Goal: Task Accomplishment & Management: Manage account settings

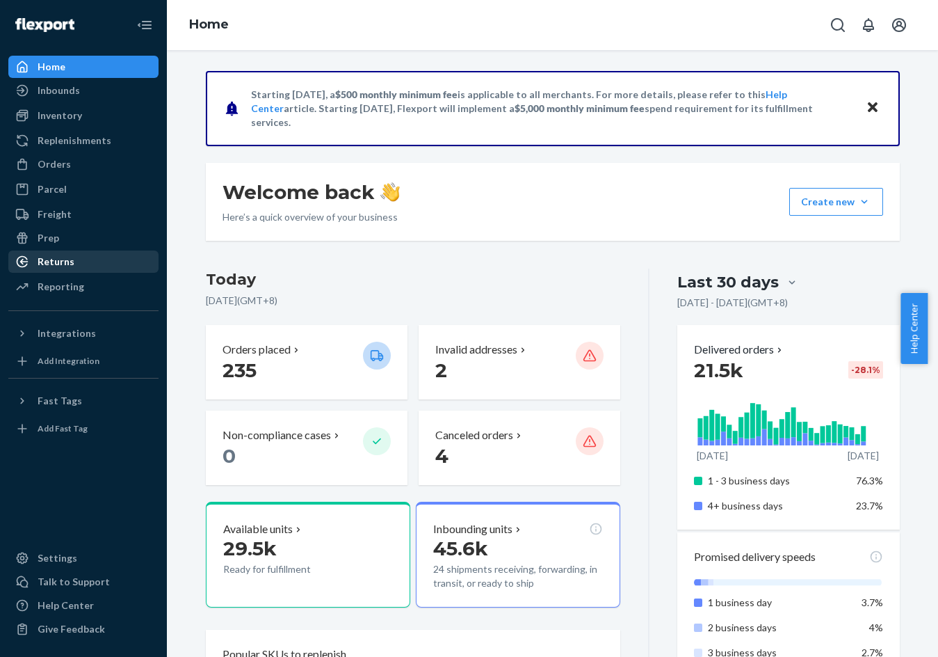
click at [92, 266] on div "Returns" at bounding box center [83, 261] width 147 height 19
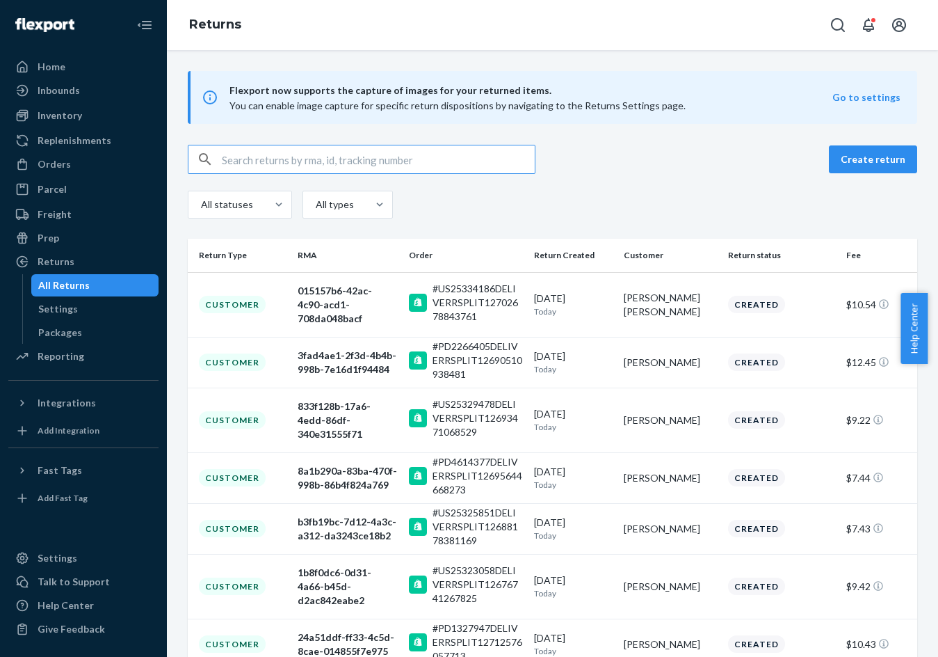
click at [381, 166] on input "text" at bounding box center [378, 159] width 313 height 28
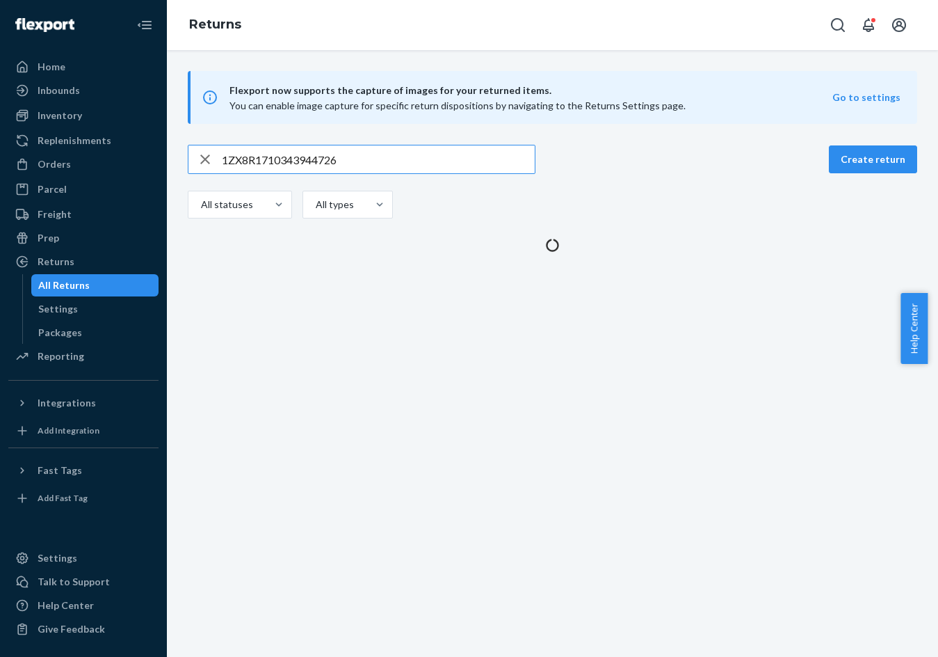
type input "1ZX8R1710343944726"
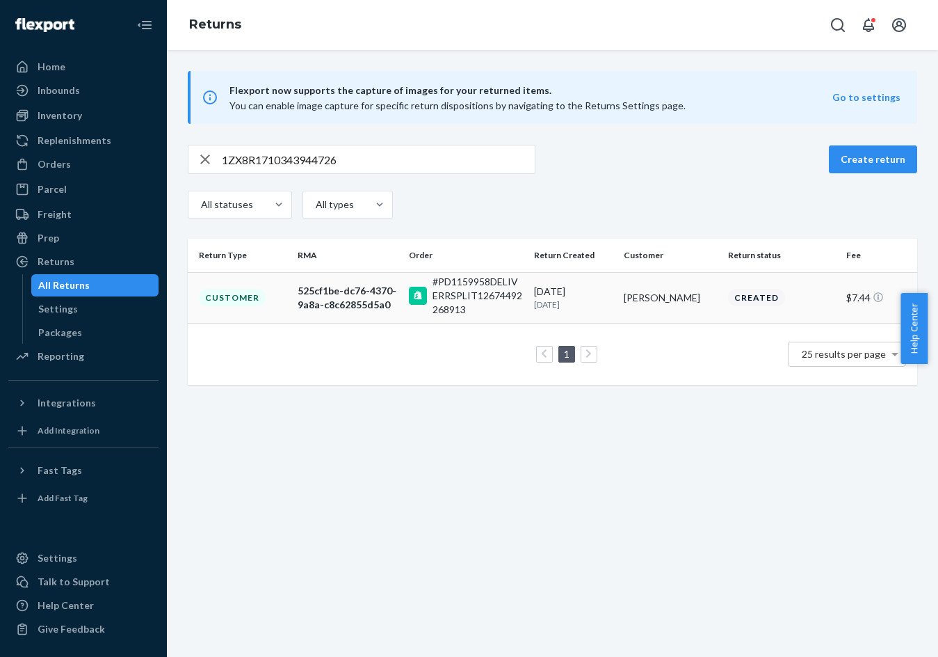
click at [270, 291] on td "Customer" at bounding box center [240, 297] width 104 height 51
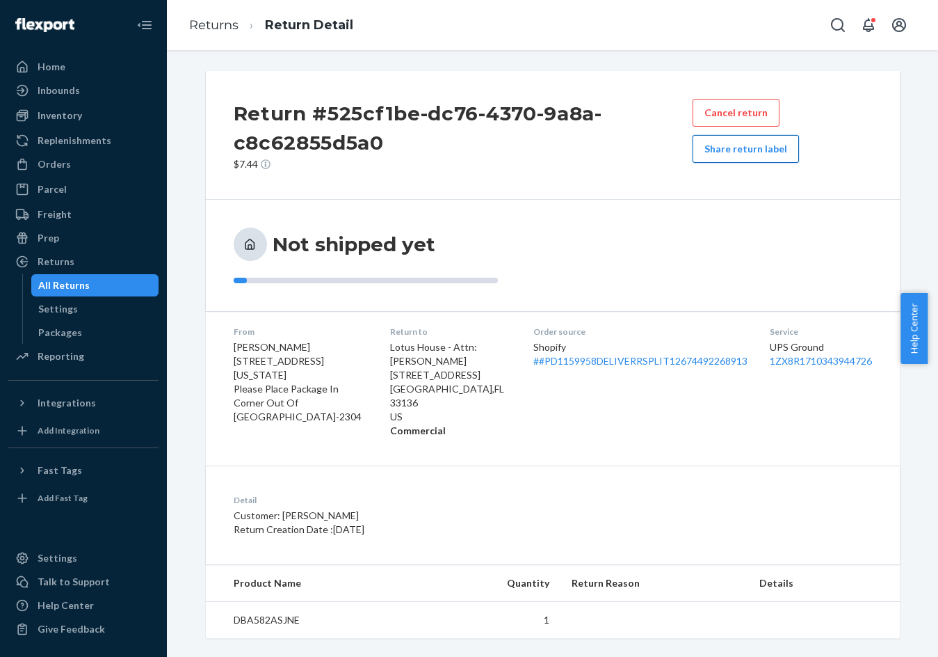
scroll to position [2, 0]
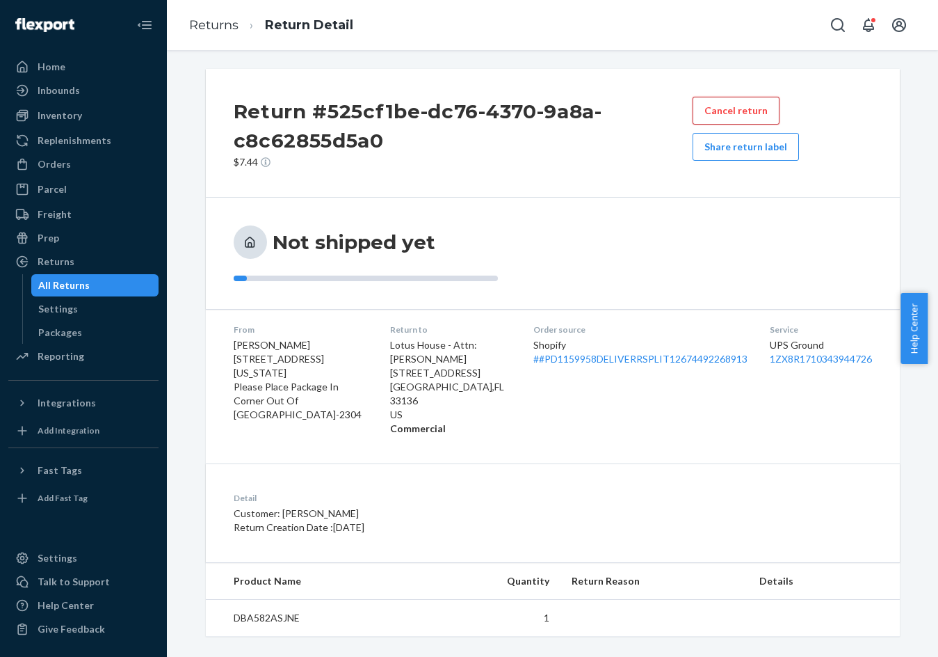
click at [729, 107] on button "Cancel return" at bounding box center [736, 111] width 87 height 28
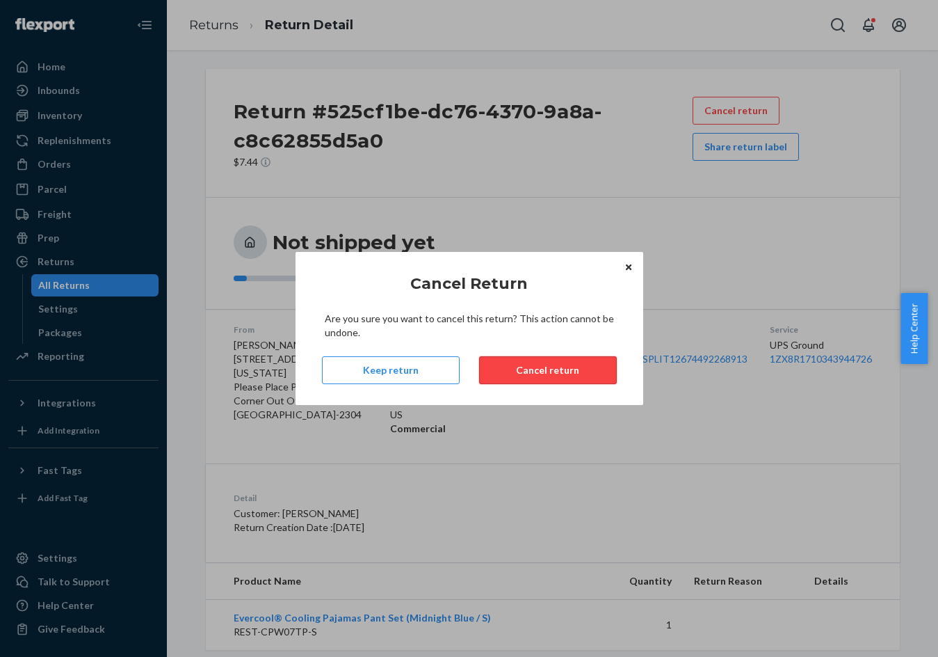
click at [585, 364] on button "Cancel return" at bounding box center [548, 370] width 138 height 28
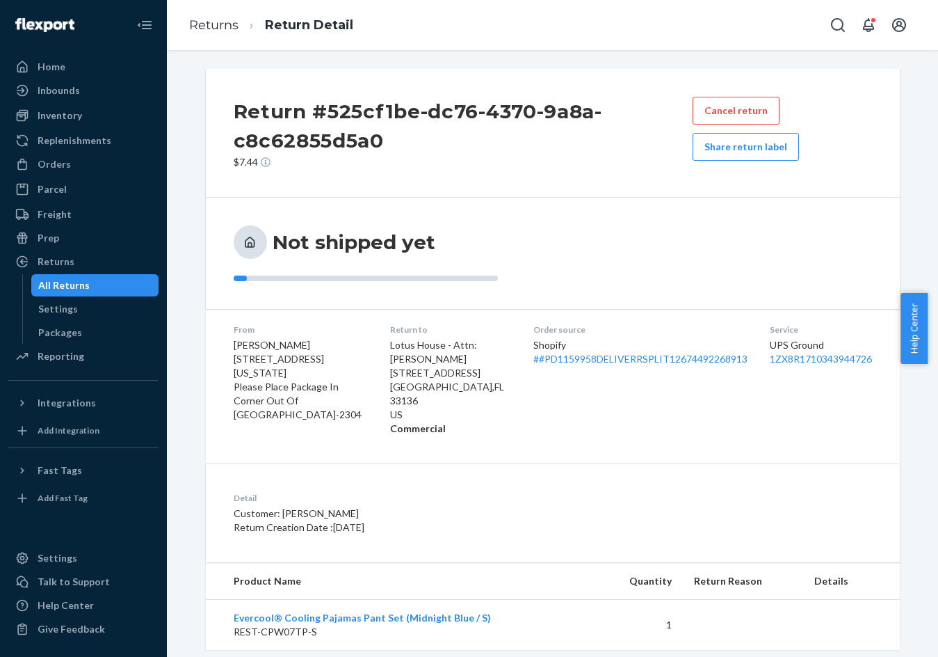
scroll to position [0, 0]
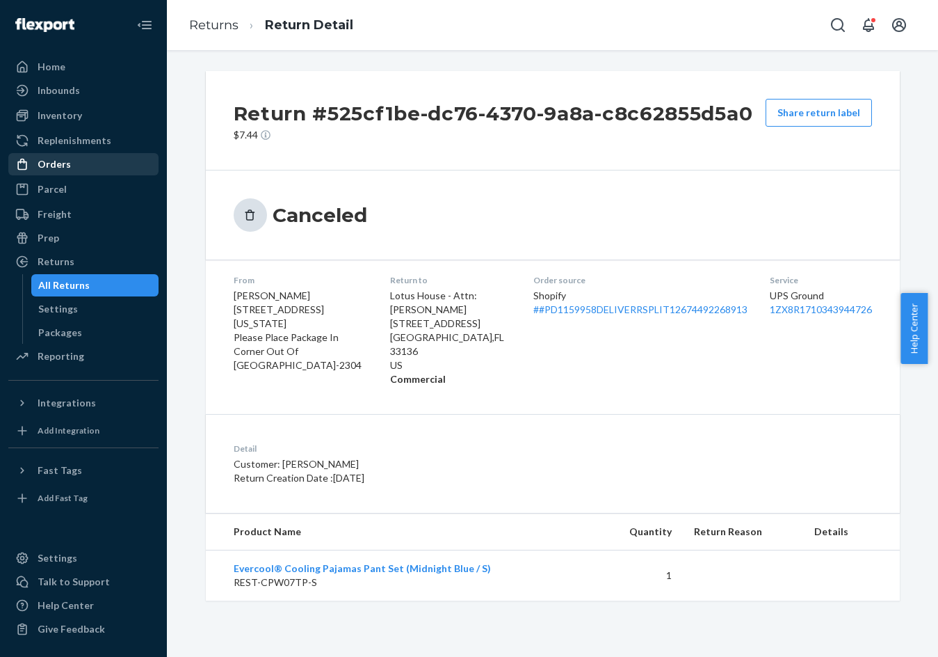
click at [75, 171] on div "Orders" at bounding box center [83, 163] width 147 height 19
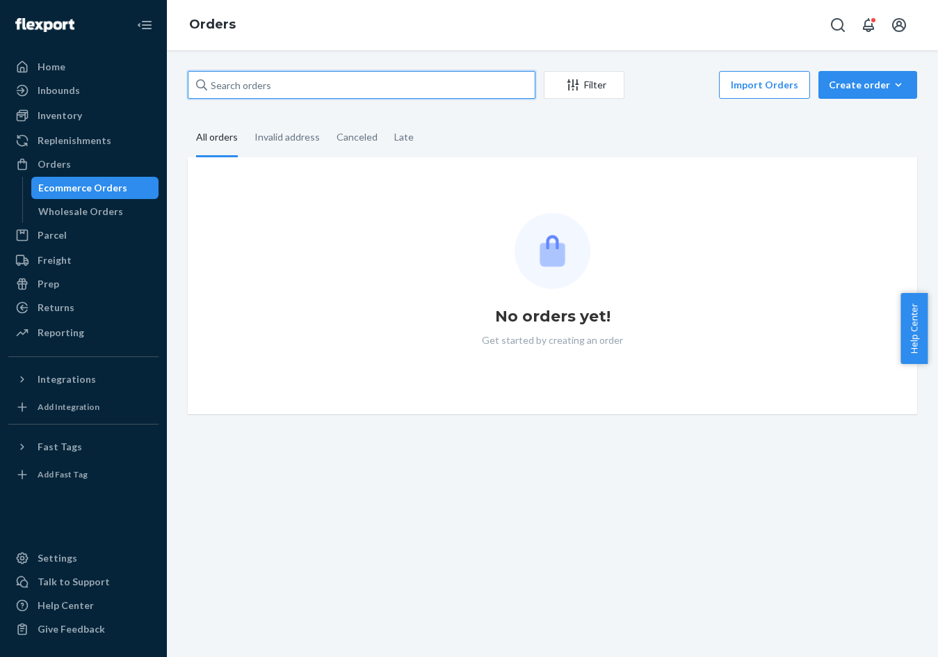
click at [352, 82] on input "text" at bounding box center [362, 85] width 348 height 28
paste input "Order #: #PD2836862 July 27, 2025"
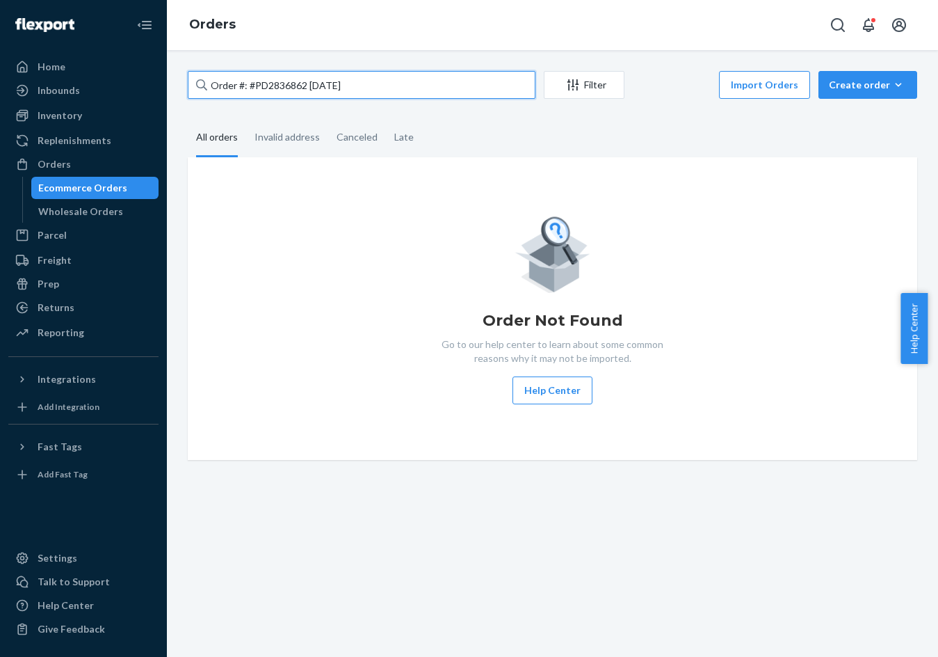
drag, startPoint x: 307, startPoint y: 88, endPoint x: 470, endPoint y: 79, distance: 163.0
click at [470, 79] on input "Order #: #PD2836862 July 27, 2025" at bounding box center [362, 85] width 348 height 28
click at [401, 86] on input "Order #: #PD2836862" at bounding box center [362, 85] width 348 height 28
paste input "PD2836862"
click at [896, 85] on icon "button" at bounding box center [899, 84] width 6 height 3
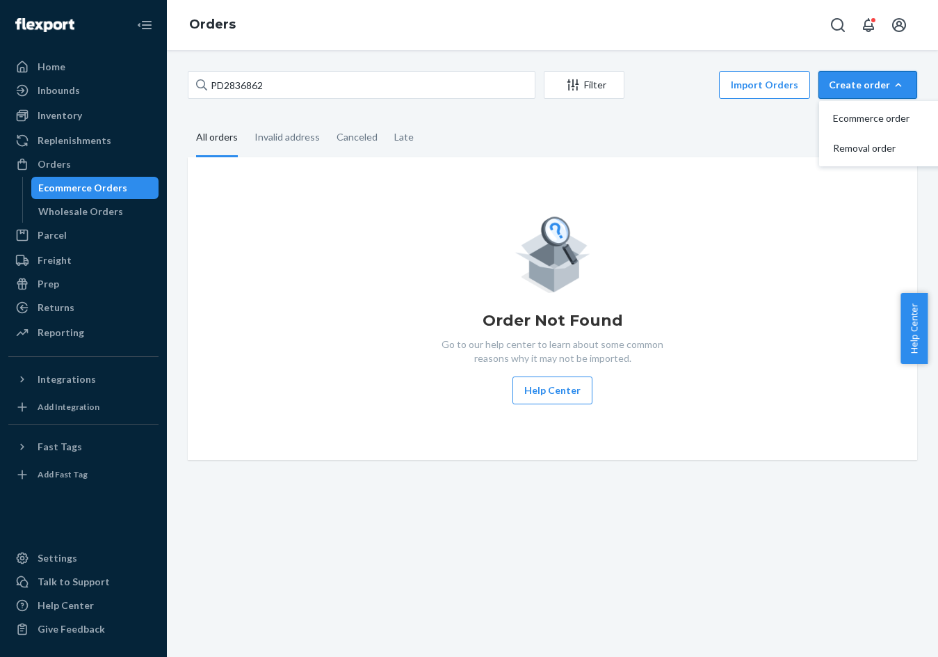
click at [684, 125] on fieldset "All orders Invalid address Canceled Late" at bounding box center [553, 138] width 730 height 38
click at [367, 81] on input "PD2836862" at bounding box center [362, 85] width 348 height 28
click at [321, 95] on input "PD2836862" at bounding box center [362, 85] width 348 height 28
drag, startPoint x: 684, startPoint y: 183, endPoint x: 504, endPoint y: 111, distance: 193.2
click at [683, 183] on div "Order Not Found Go to our help center to learn about some common reasons why it…" at bounding box center [553, 308] width 730 height 303
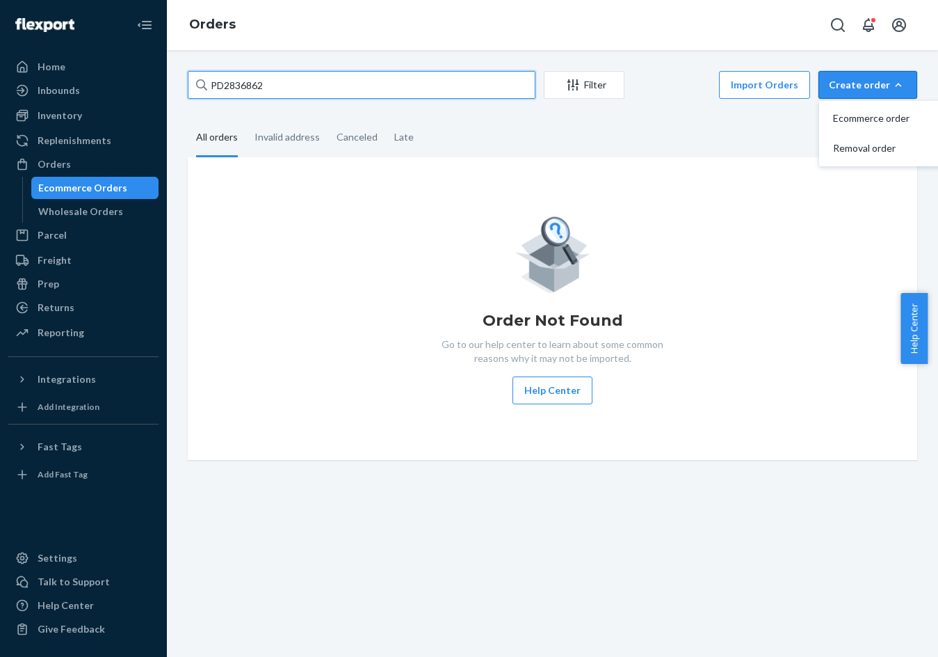
drag, startPoint x: 301, startPoint y: 86, endPoint x: 224, endPoint y: 86, distance: 77.2
click at [285, 86] on input "PD2836862" at bounding box center [362, 85] width 348 height 28
click at [211, 86] on input "PD2836862" at bounding box center [362, 85] width 348 height 28
type input "#PD2836862"
drag, startPoint x: 158, startPoint y: 282, endPoint x: 104, endPoint y: 200, distance: 98.6
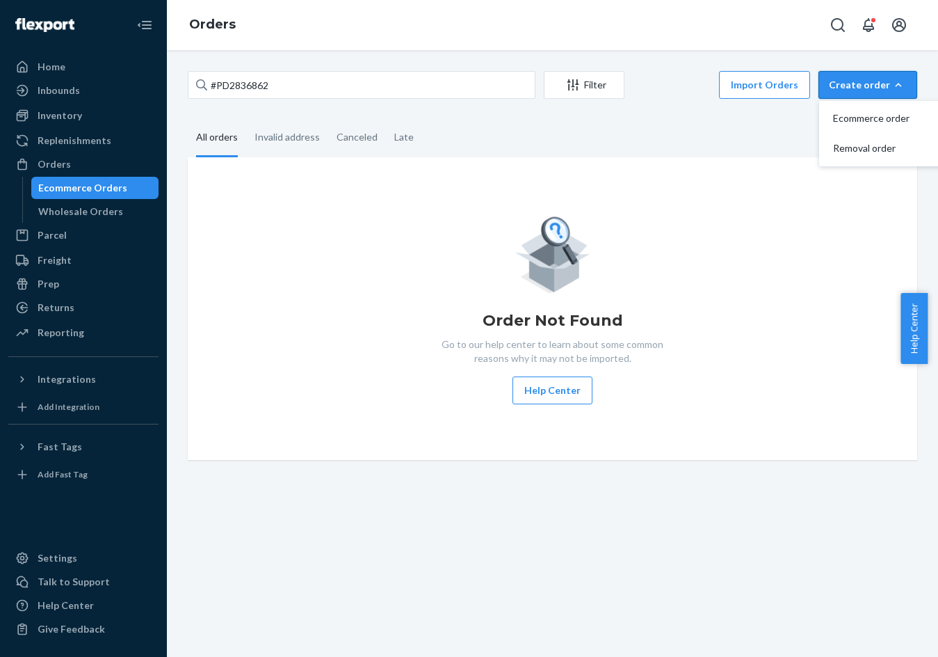
click at [157, 280] on link "Prep" at bounding box center [83, 284] width 150 height 22
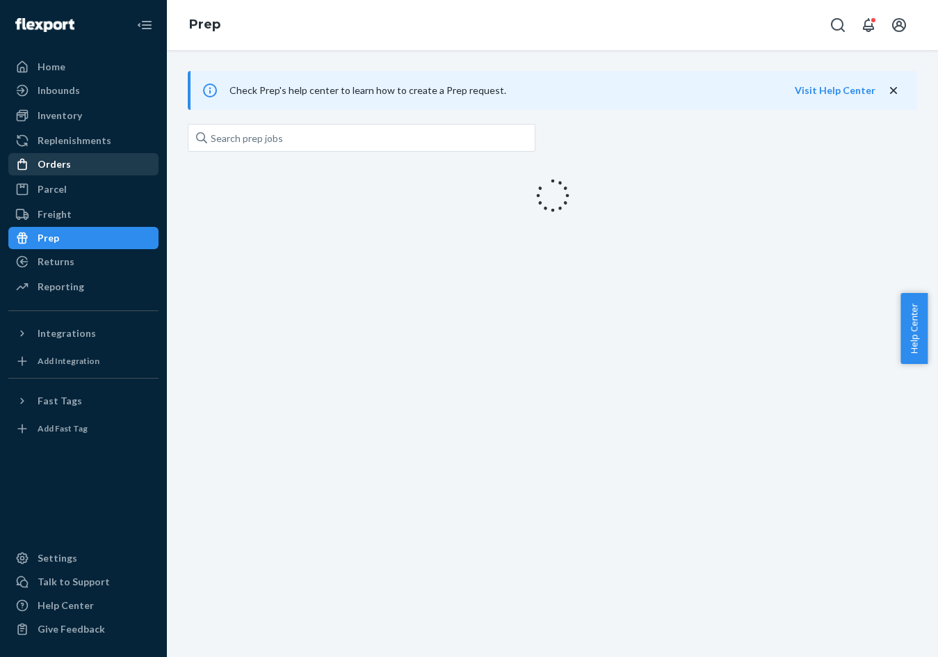
click at [102, 168] on div "Orders" at bounding box center [83, 163] width 147 height 19
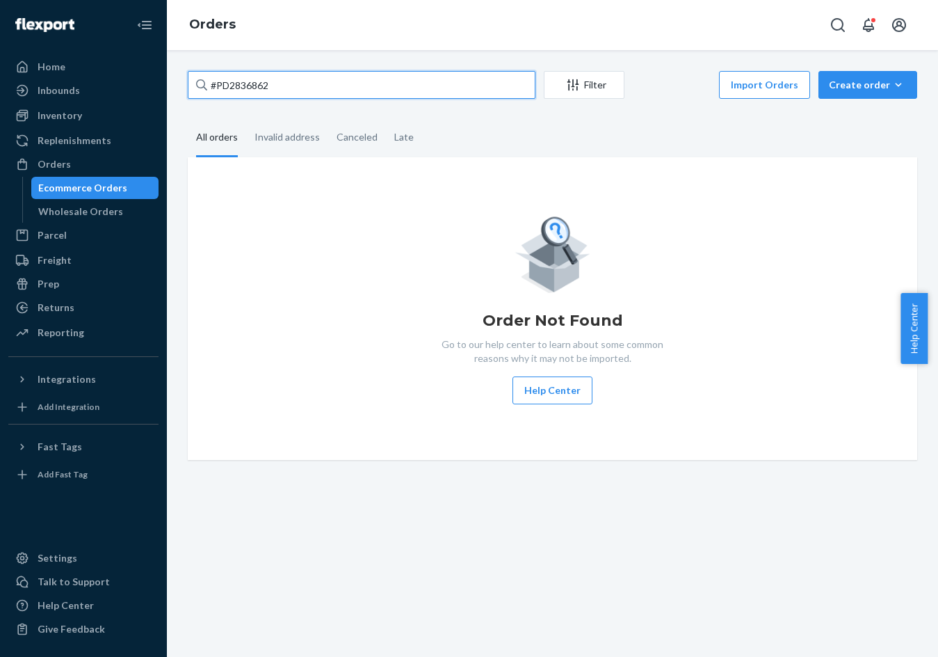
click at [290, 83] on input "#PD2836862" at bounding box center [362, 85] width 348 height 28
paste input "text"
type input "PD2836862"
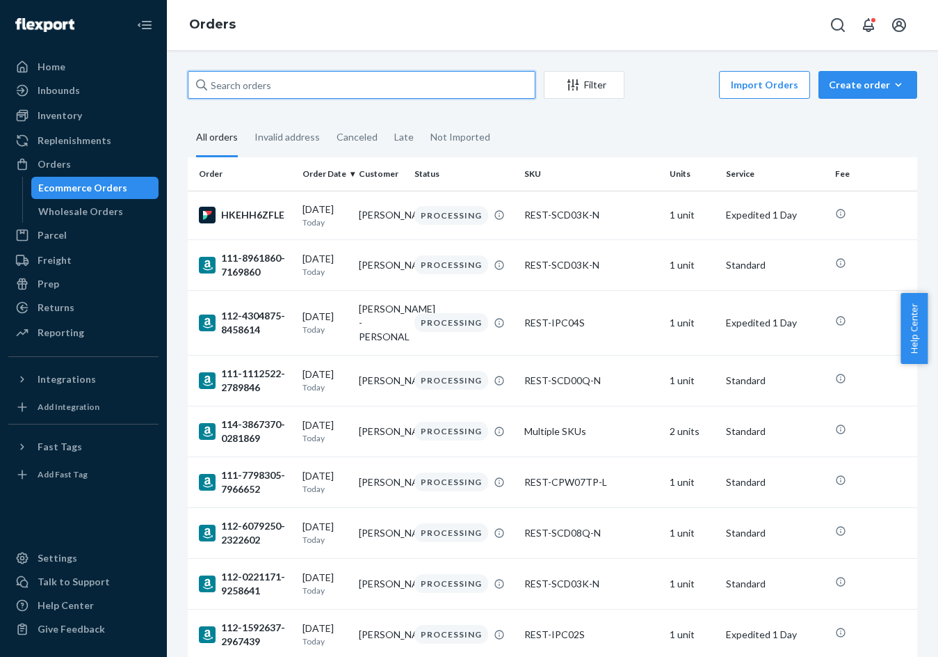
click at [295, 82] on input "text" at bounding box center [362, 85] width 348 height 28
paste input "#PD2836862"
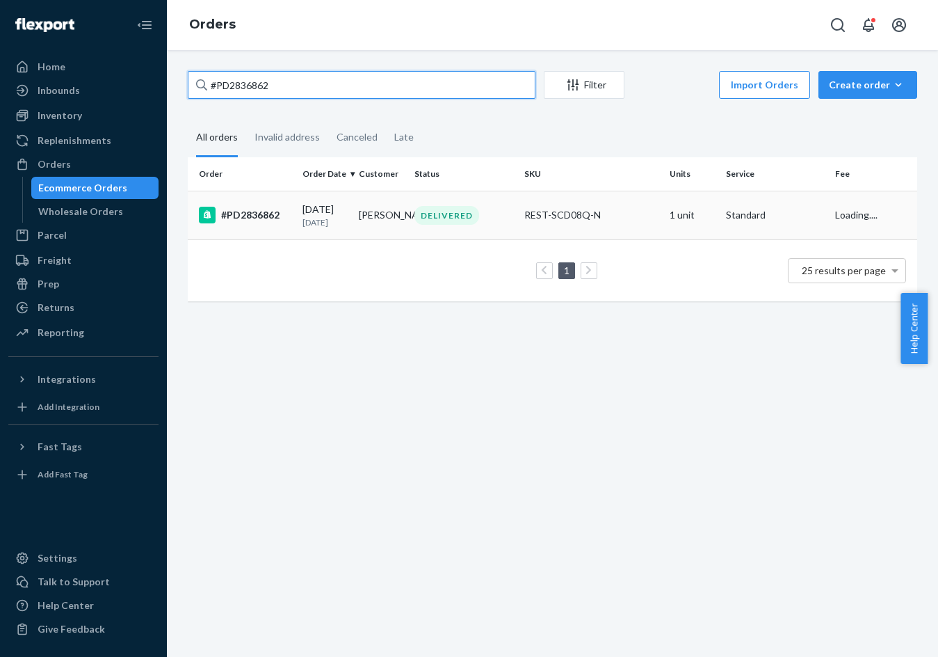
type input "#PD2836862"
click at [287, 235] on td "#PD2836862" at bounding box center [242, 215] width 109 height 49
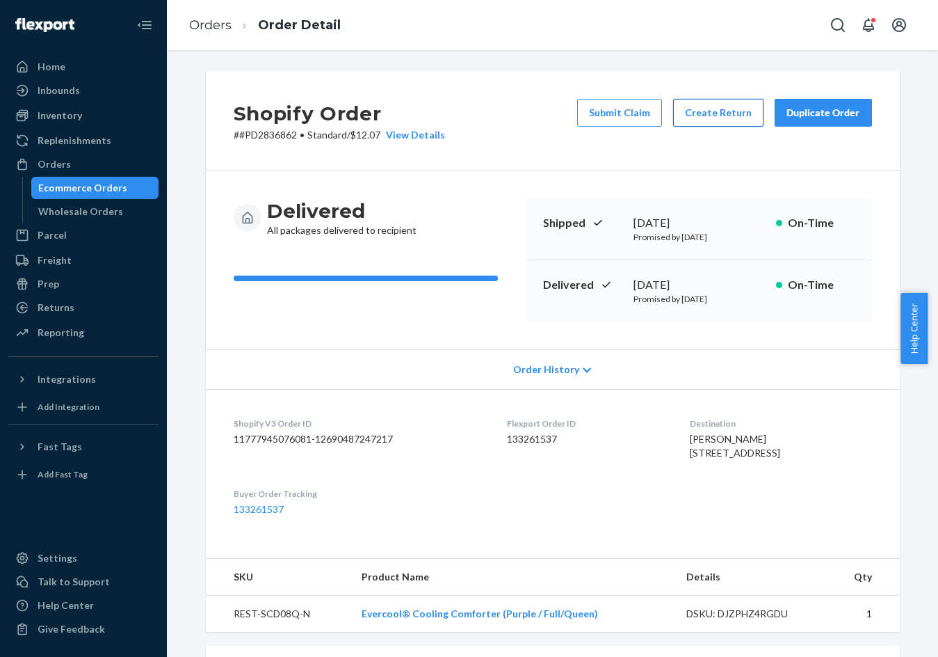
click at [693, 99] on div "Shopify Order # #PD2836862 • Standard / $12.07 View Details Submit Claim Create…" at bounding box center [553, 120] width 694 height 99
click at [708, 127] on div "Submit Claim Create Return Duplicate Order" at bounding box center [725, 120] width 306 height 43
click at [707, 114] on button "Create Return" at bounding box center [718, 113] width 90 height 28
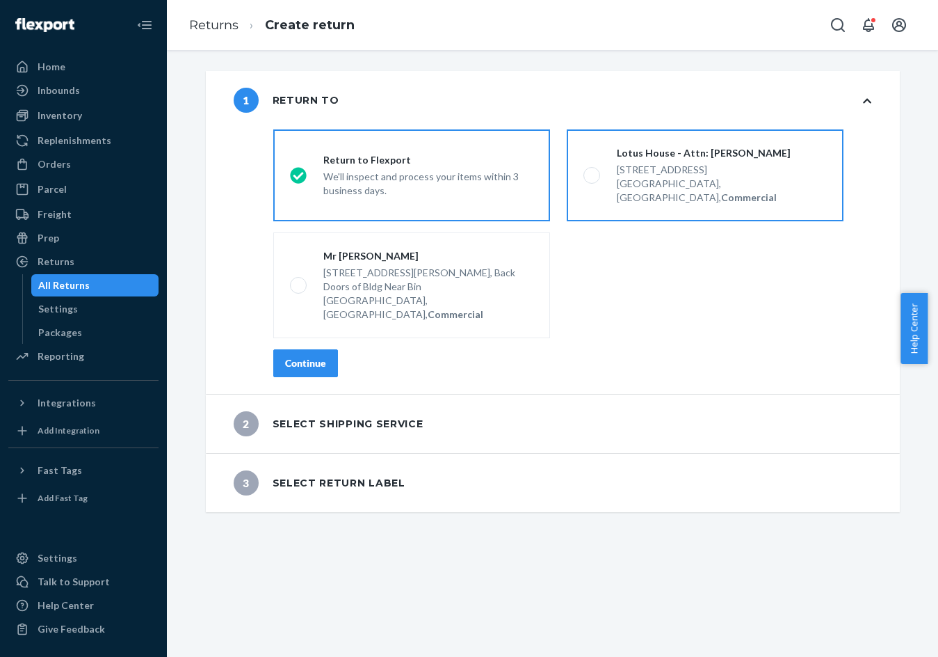
click at [643, 158] on div "Lotus House - Attn: [PERSON_NAME]" at bounding box center [722, 153] width 210 height 14
click at [593, 171] on input "Lotus House - Attn: [PERSON_NAME] [STREET_ADDRESS], Commercial" at bounding box center [588, 175] width 9 height 9
radio input "true"
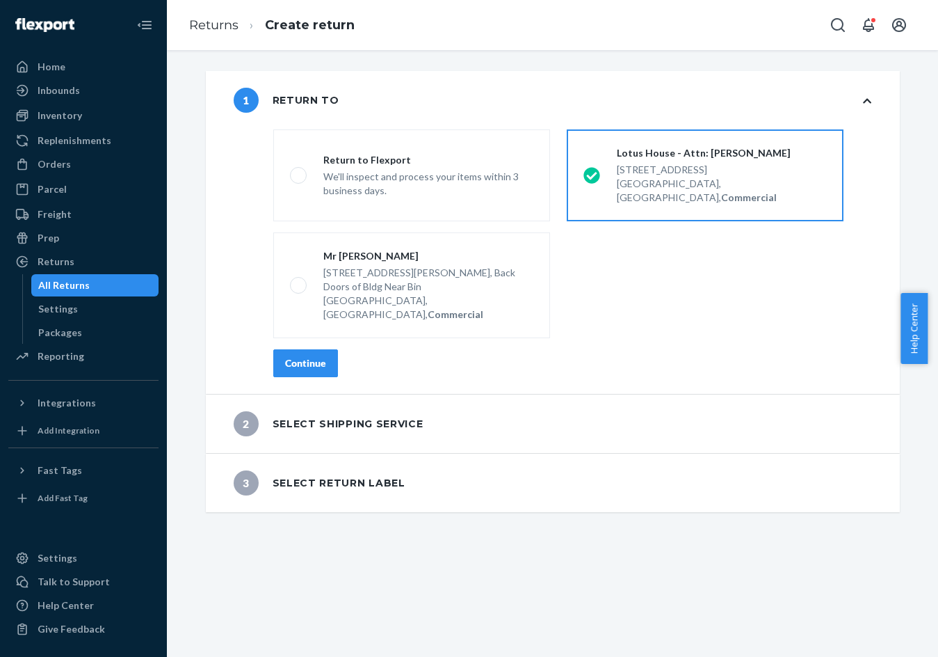
click at [303, 356] on div "Continue" at bounding box center [305, 363] width 41 height 14
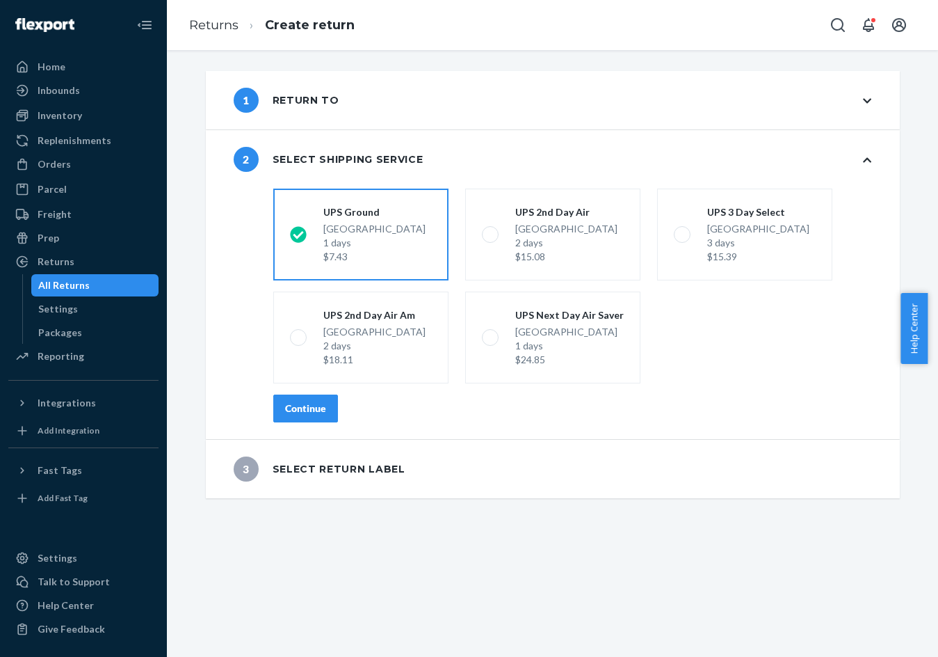
click at [303, 415] on div "Continue" at bounding box center [305, 408] width 41 height 14
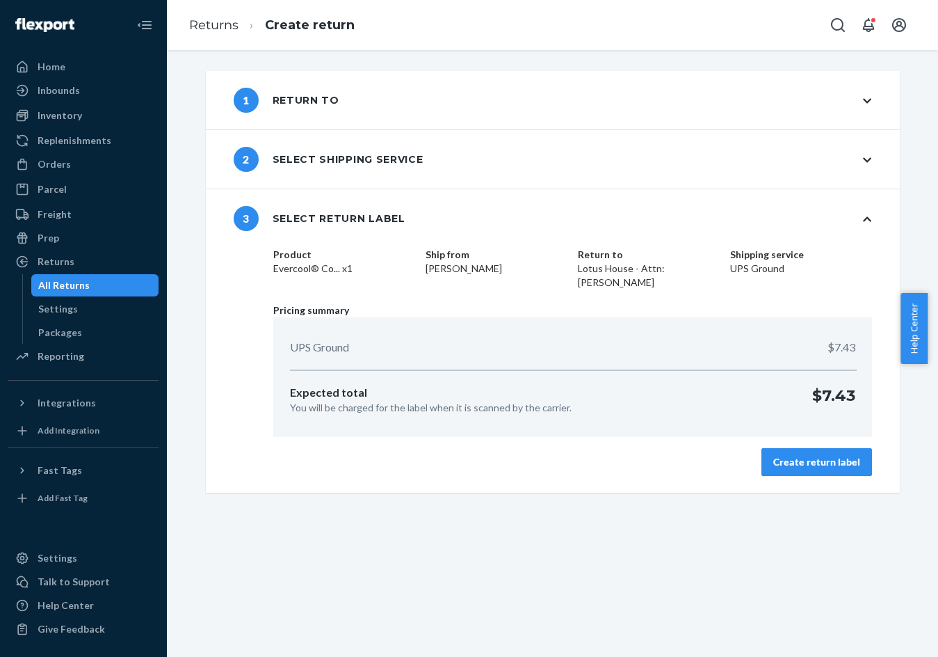
click at [796, 464] on div "Create return label" at bounding box center [816, 462] width 87 height 14
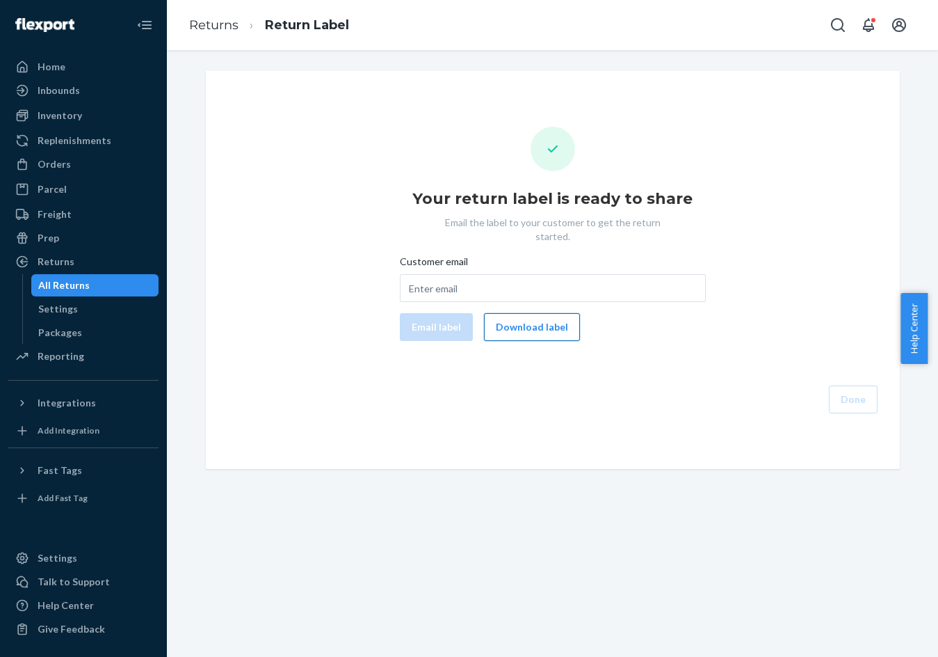
click at [517, 313] on button "Download label" at bounding box center [532, 327] width 96 height 28
